Goal: Transaction & Acquisition: Book appointment/travel/reservation

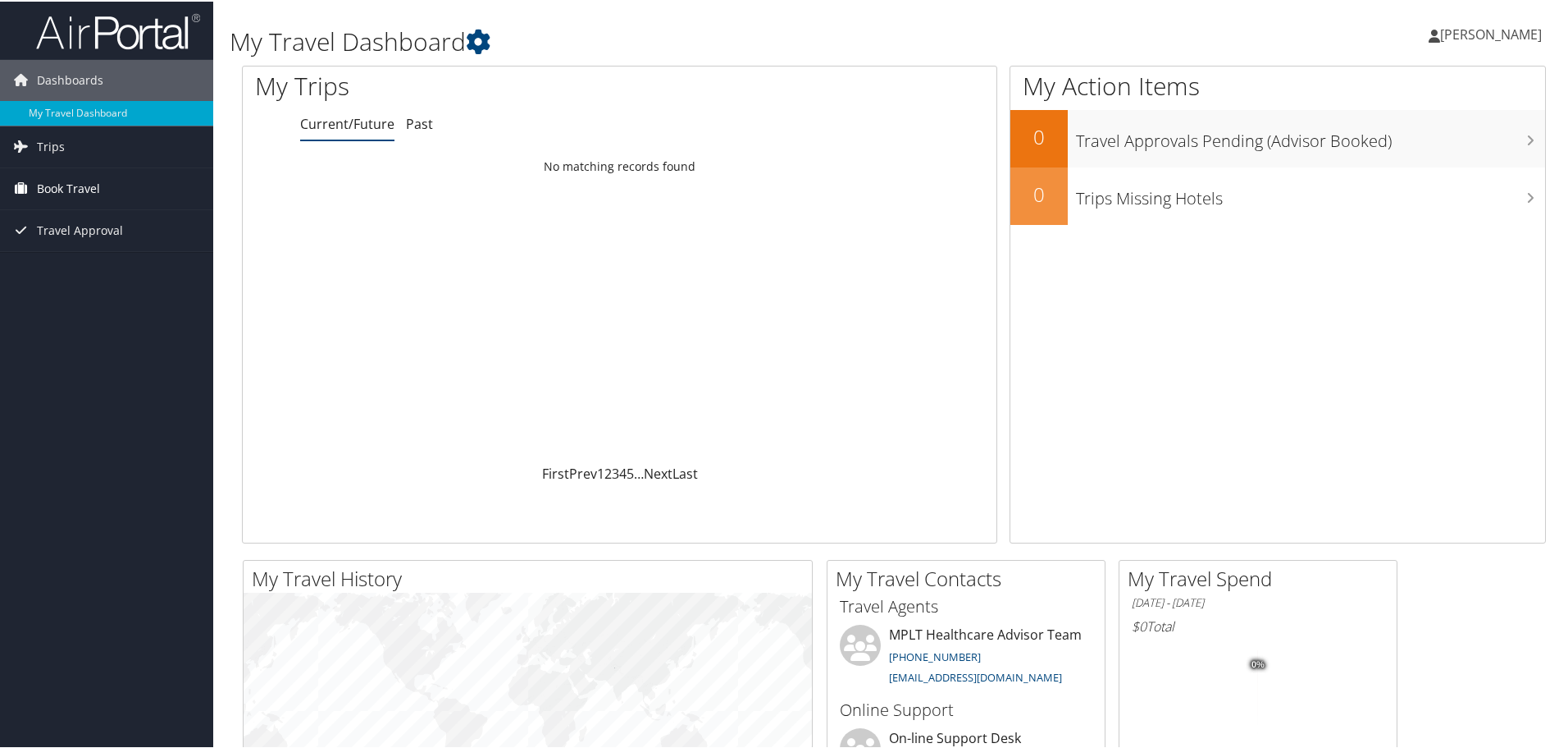
click at [83, 193] on span "Book Travel" at bounding box center [69, 187] width 63 height 41
click at [112, 262] on link "Book/Manage Online Trips" at bounding box center [106, 268] width 213 height 25
